Goal: Task Accomplishment & Management: Use online tool/utility

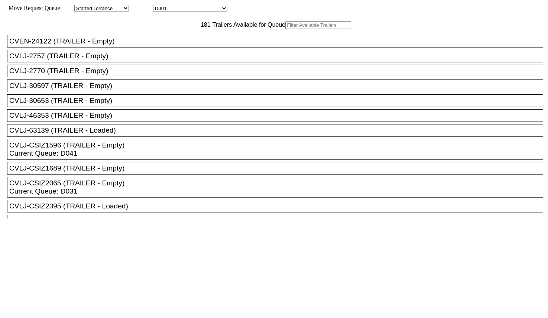
click at [285, 29] on input "text" at bounding box center [318, 25] width 66 height 8
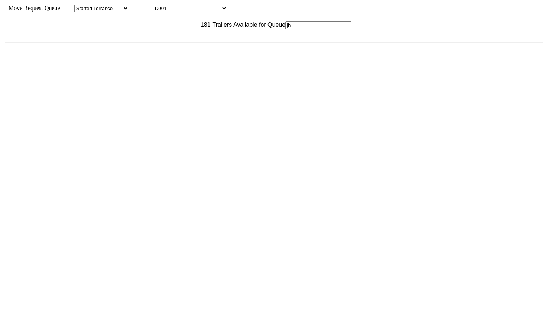
type input "j"
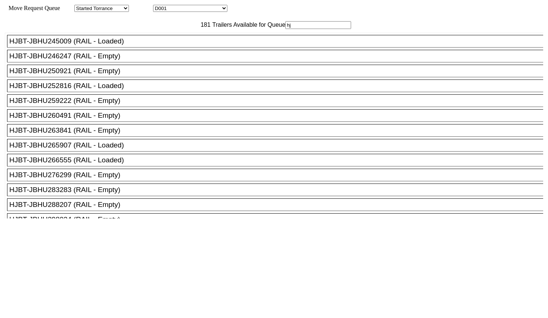
type input "hj"
click at [92, 134] on div "HJBT-JBHU263841 (RAIL - Empty)" at bounding box center [278, 130] width 538 height 8
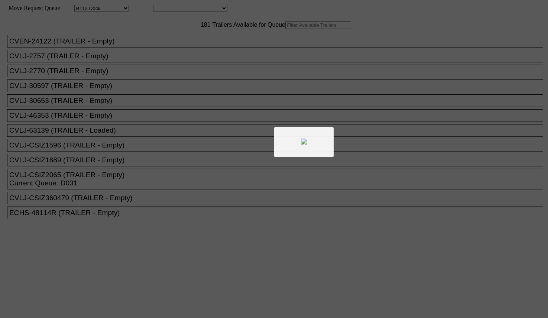
select select "121"
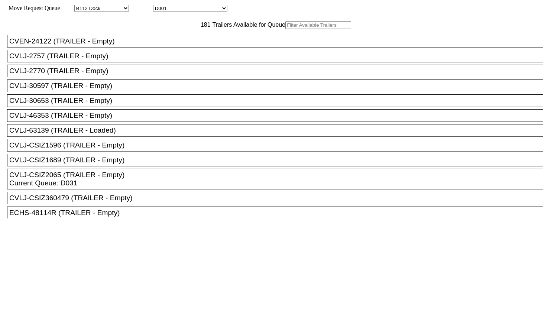
click at [285, 29] on input "text" at bounding box center [318, 25] width 66 height 8
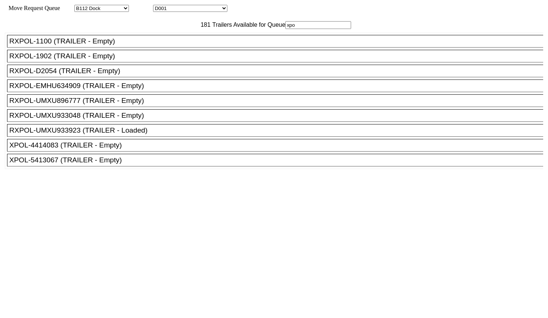
type input "xpo"
click at [151, 164] on div "XPOL-5413067 (TRAILER - Empty)" at bounding box center [278, 160] width 538 height 8
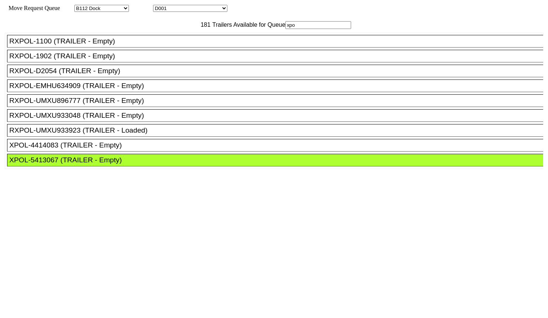
drag, startPoint x: 249, startPoint y: 106, endPoint x: 386, endPoint y: 184, distance: 157.8
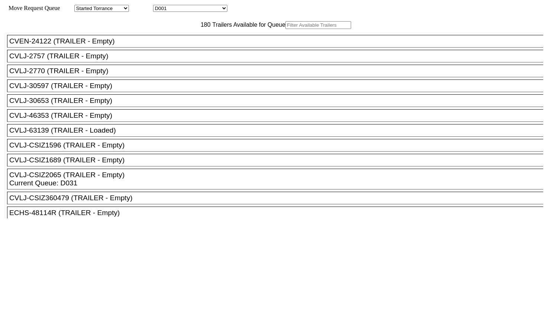
drag, startPoint x: 163, startPoint y: 51, endPoint x: 166, endPoint y: 41, distance: 10.3
click at [285, 29] on input "text" at bounding box center [318, 25] width 66 height 8
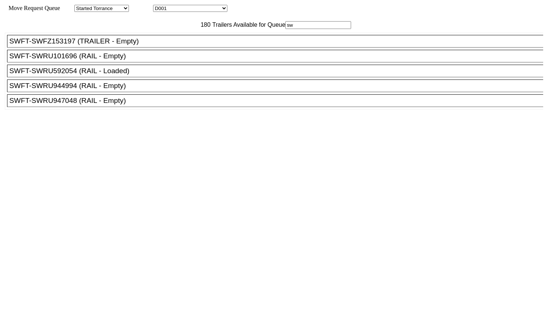
type input "sw"
click at [125, 105] on div "SWFT-SWRU947048 (RAIL - Empty)" at bounding box center [278, 101] width 538 height 8
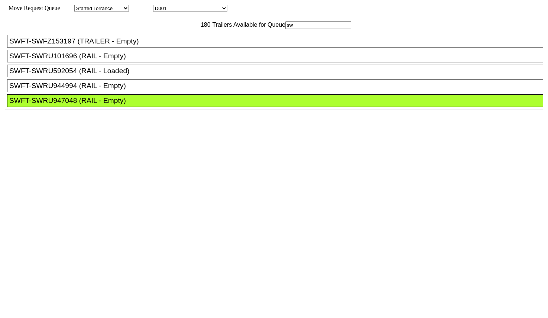
drag, startPoint x: 254, startPoint y: 100, endPoint x: 435, endPoint y: 194, distance: 204.2
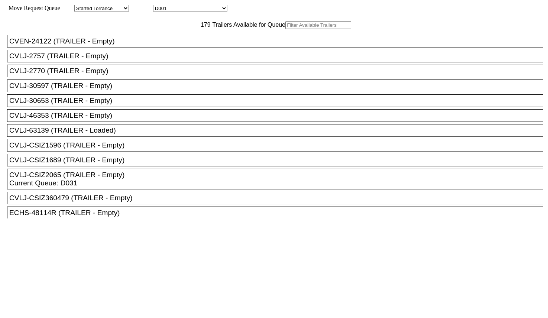
click at [285, 29] on input "text" at bounding box center [318, 25] width 66 height 8
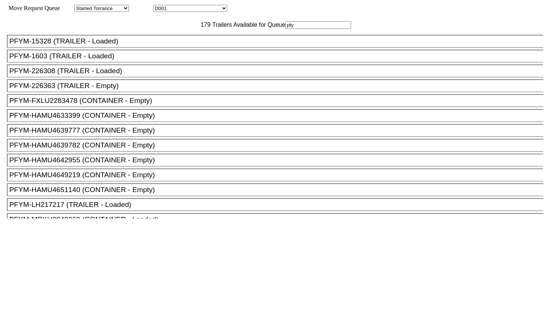
type input "pfy"
click at [123, 90] on div "PFYM-226363 (TRAILER - Empty)" at bounding box center [278, 86] width 538 height 8
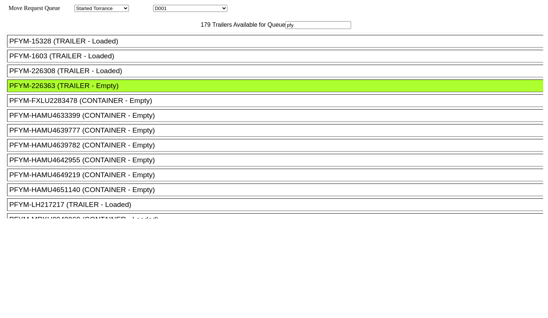
drag, startPoint x: 251, startPoint y: 100, endPoint x: 259, endPoint y: 104, distance: 9.5
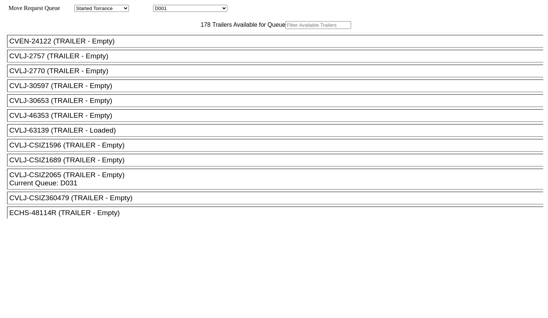
click at [285, 29] on input "text" at bounding box center [318, 25] width 66 height 8
paste input "GM53360"
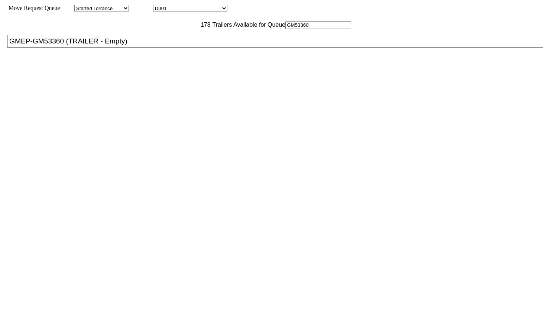
type input "GM53360"
click at [169, 45] on div "GMEP-GM53360 (TRAILER - Empty)" at bounding box center [278, 41] width 538 height 8
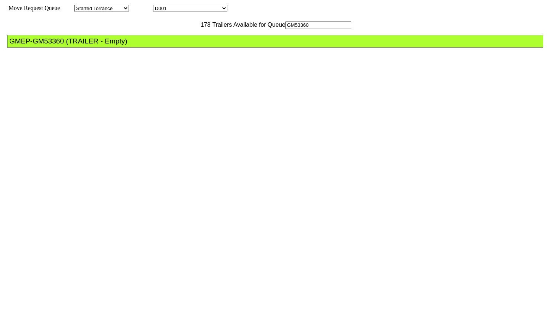
drag, startPoint x: 249, startPoint y: 106, endPoint x: 309, endPoint y: 123, distance: 62.8
